Goal: Find specific page/section: Find specific page/section

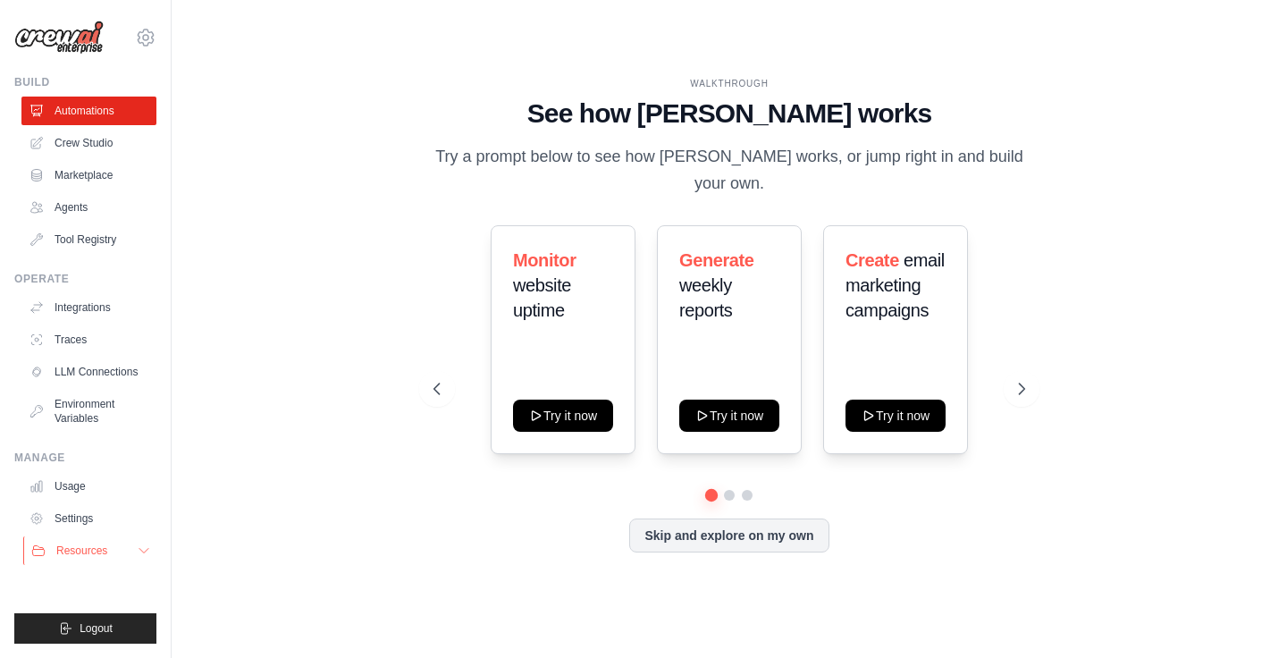
click at [63, 560] on button "Resources" at bounding box center [90, 550] width 135 height 29
click at [88, 573] on link "Documentation" at bounding box center [96, 580] width 124 height 25
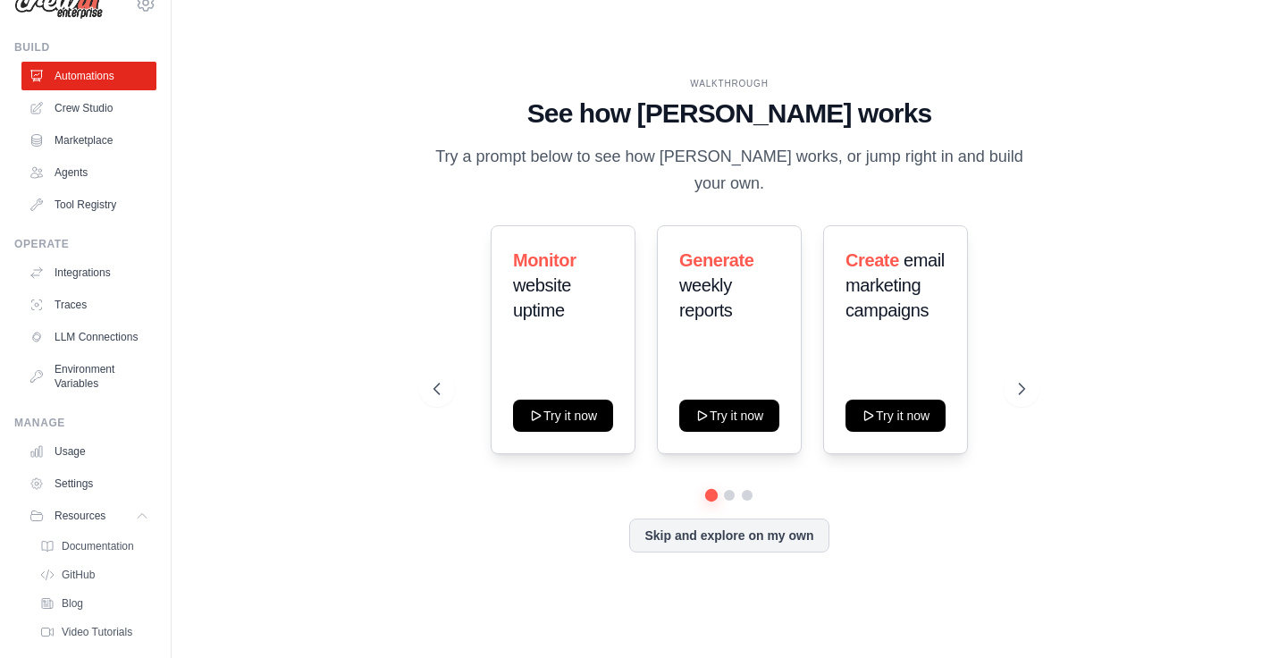
scroll to position [37, 0]
click at [63, 476] on link "Settings" at bounding box center [90, 481] width 135 height 29
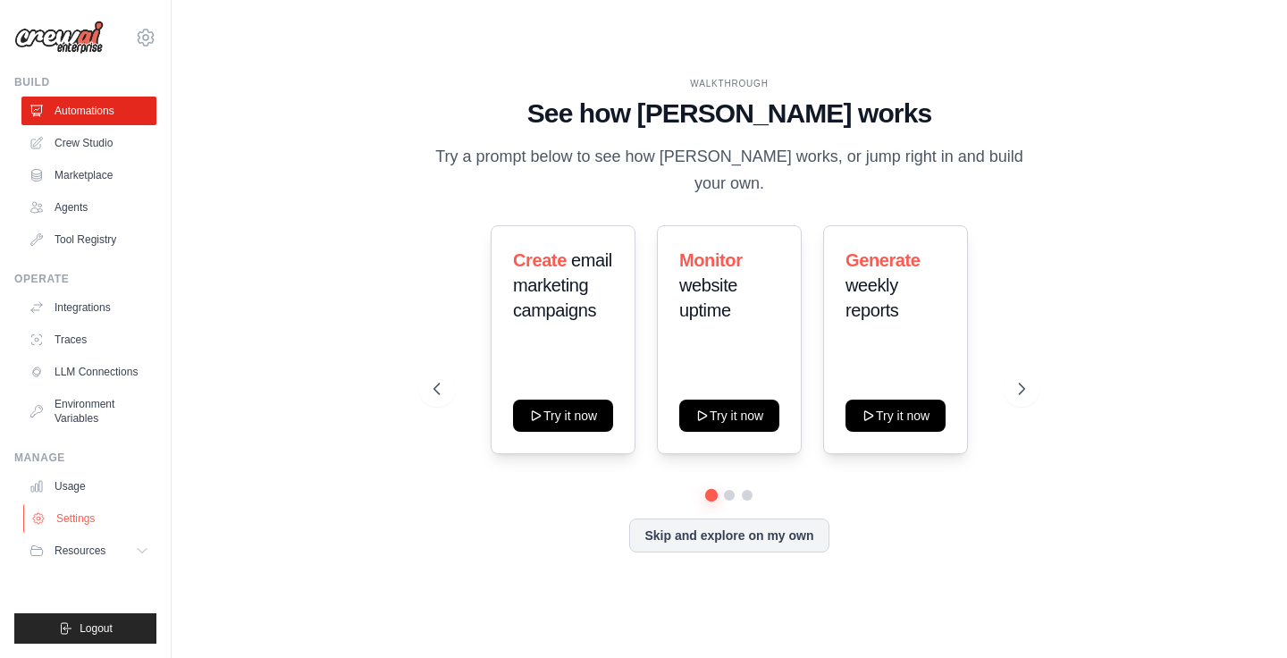
click at [65, 519] on link "Settings" at bounding box center [90, 518] width 135 height 29
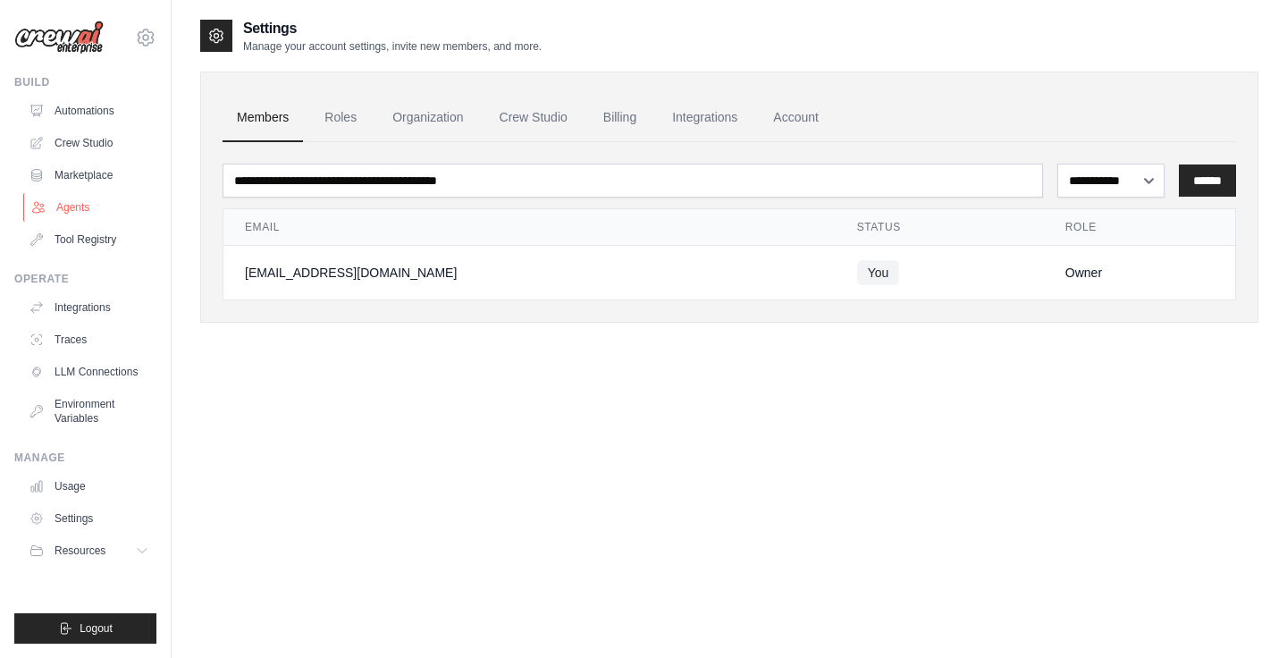
click at [80, 212] on link "Agents" at bounding box center [90, 207] width 135 height 29
